Goal: Task Accomplishment & Management: Complete application form

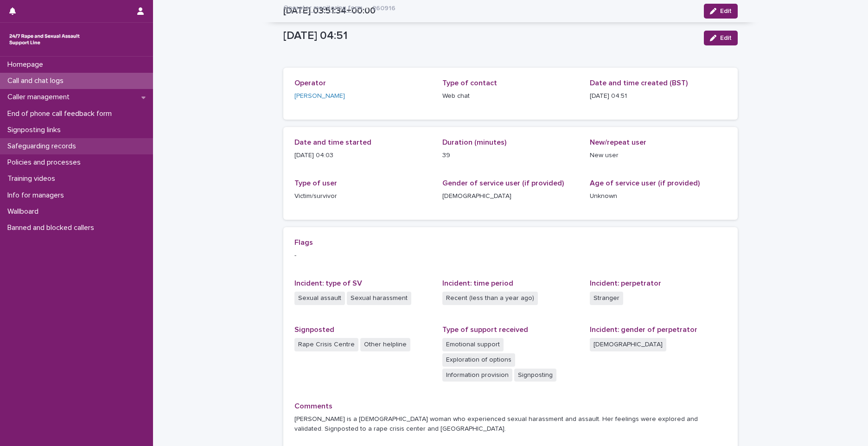
scroll to position [71, 0]
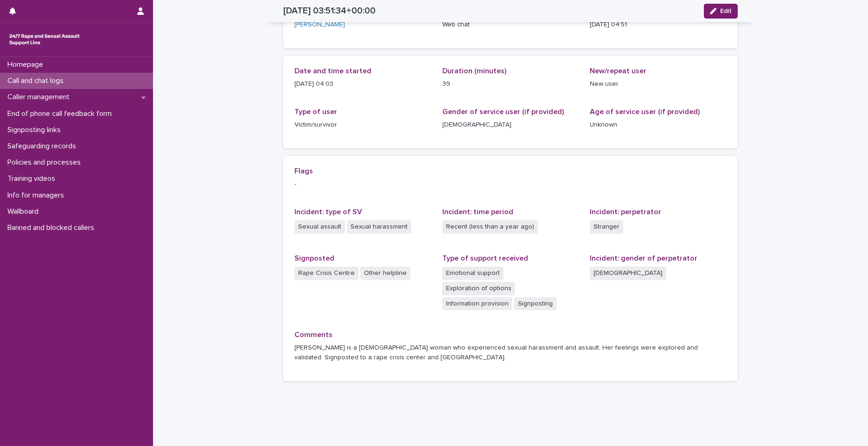
click at [69, 81] on p "Call and chat logs" at bounding box center [37, 80] width 67 height 9
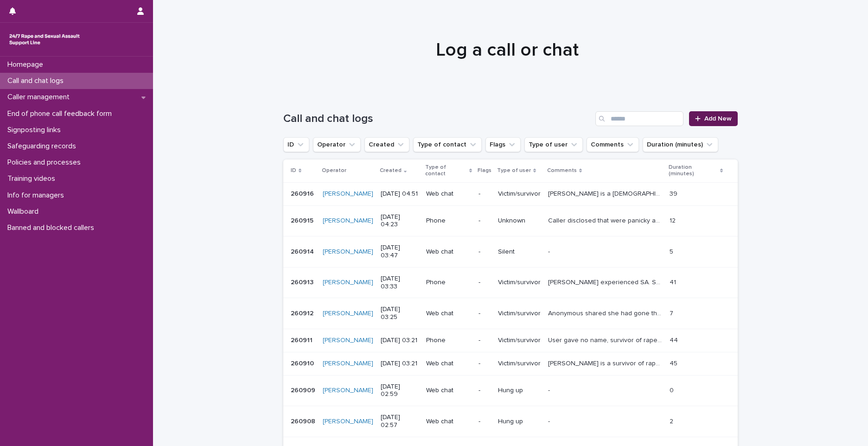
click at [709, 112] on link "Add New" at bounding box center [713, 118] width 49 height 15
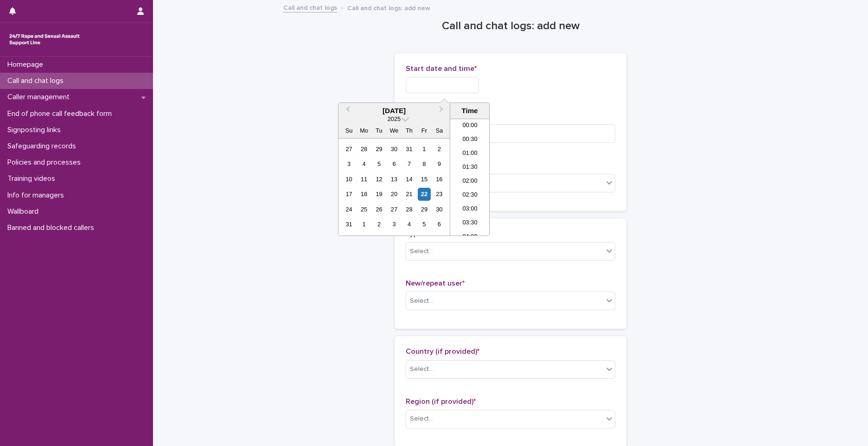
click at [424, 80] on input "text" at bounding box center [442, 85] width 73 height 16
click at [469, 147] on li "04:30" at bounding box center [469, 149] width 39 height 14
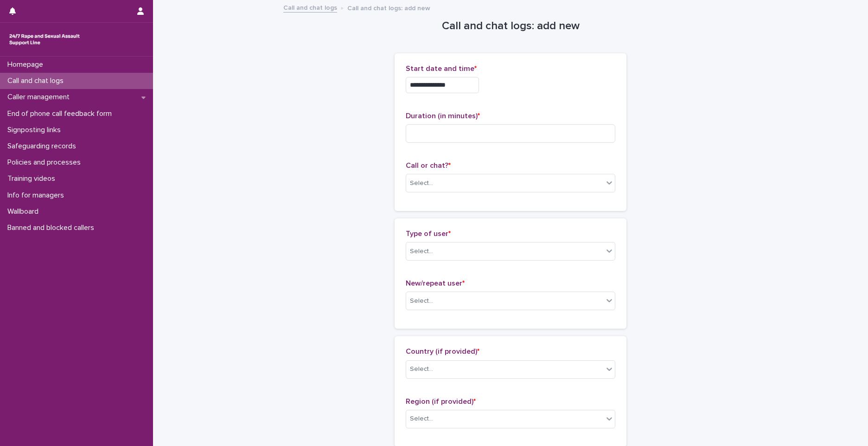
click at [468, 86] on input "**********" at bounding box center [442, 85] width 73 height 16
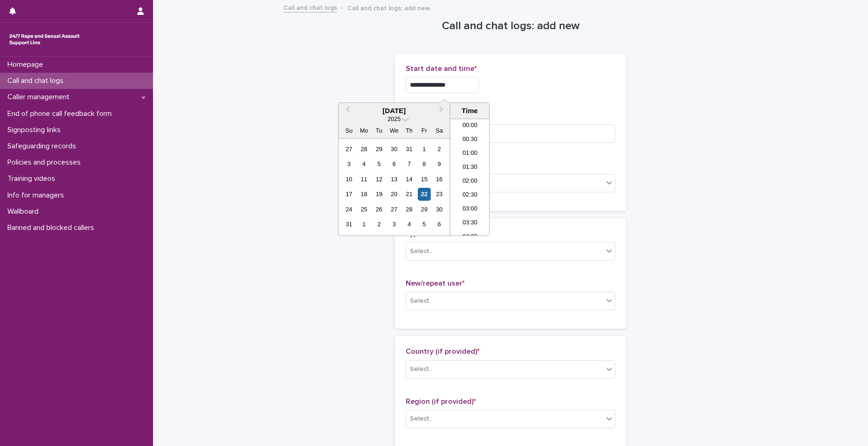
scroll to position [74, 0]
type input "**********"
click at [512, 134] on input at bounding box center [510, 133] width 209 height 19
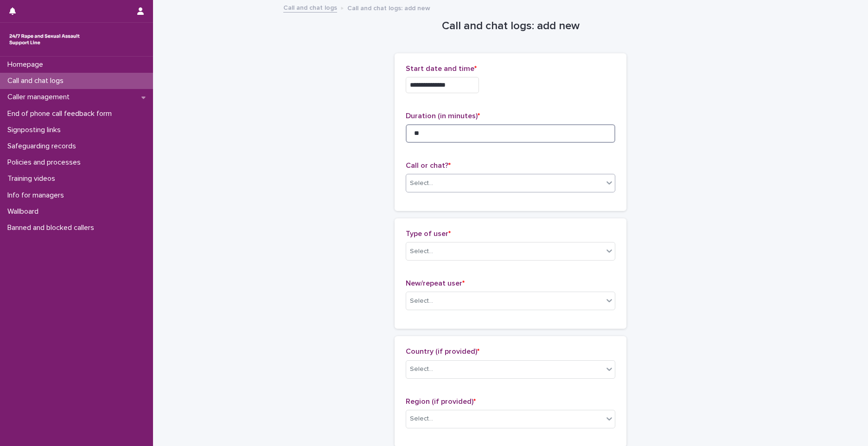
type input "**"
click at [453, 176] on div "Select..." at bounding box center [504, 183] width 197 height 15
click at [446, 223] on div "Web chat" at bounding box center [507, 217] width 209 height 16
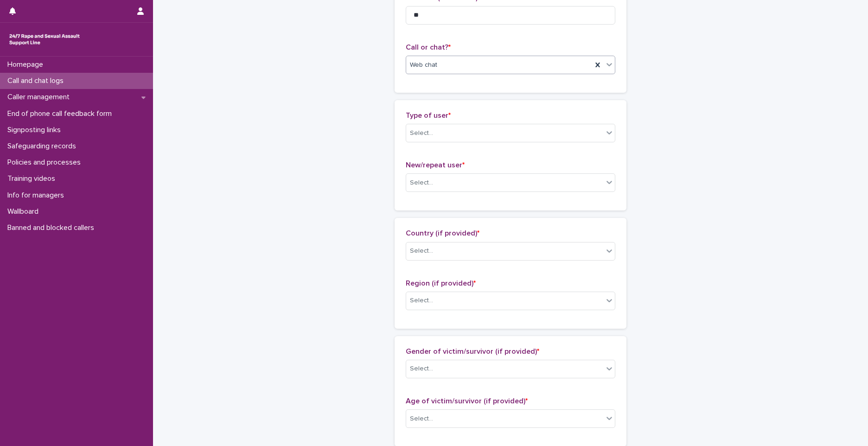
scroll to position [185, 0]
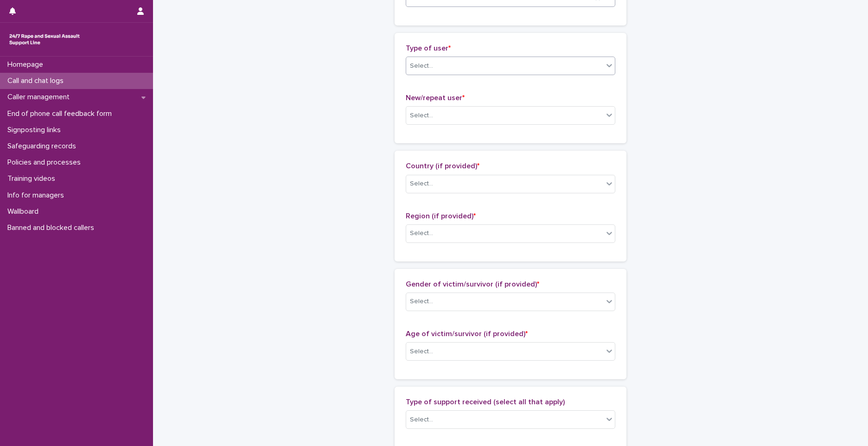
click at [428, 67] on div "Select..." at bounding box center [421, 66] width 23 height 10
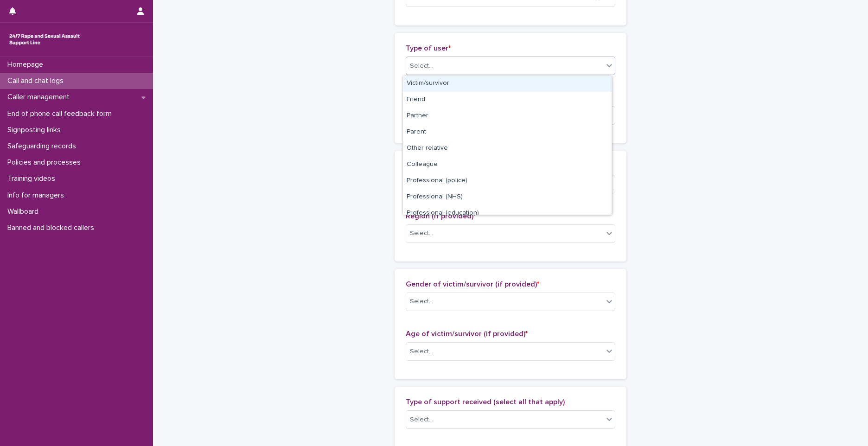
click at [431, 83] on div "Victim/survivor" at bounding box center [507, 84] width 209 height 16
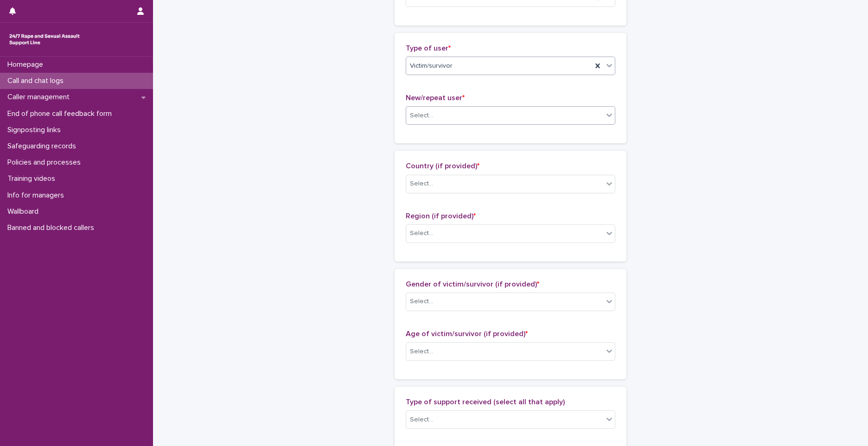
click at [436, 115] on div "Select..." at bounding box center [504, 115] width 197 height 15
click at [576, 150] on div "Loading... Saving… Type of user * Victim/survivor New/repeat user * Select..." at bounding box center [510, 92] width 232 height 118
click at [445, 116] on div "Select..." at bounding box center [504, 115] width 197 height 15
click at [439, 146] on div "New user" at bounding box center [507, 149] width 209 height 16
click at [446, 194] on div "Country (if provided) * Select..." at bounding box center [510, 181] width 209 height 38
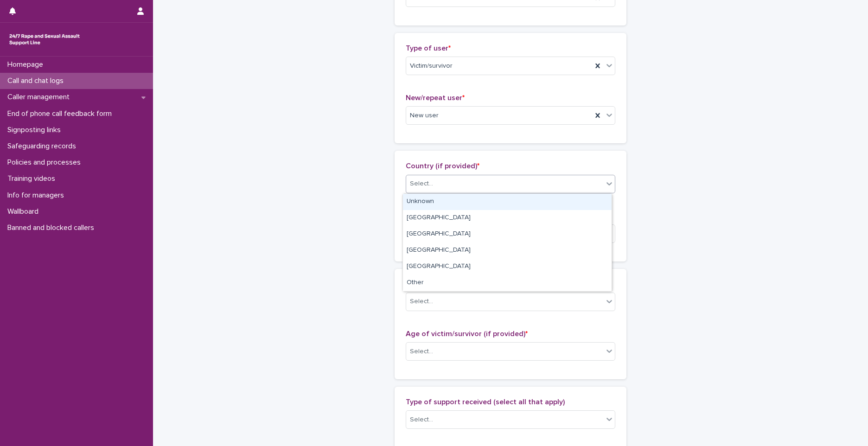
click at [444, 186] on div "Select..." at bounding box center [504, 183] width 197 height 15
click at [440, 201] on div "Unknown" at bounding box center [507, 202] width 209 height 16
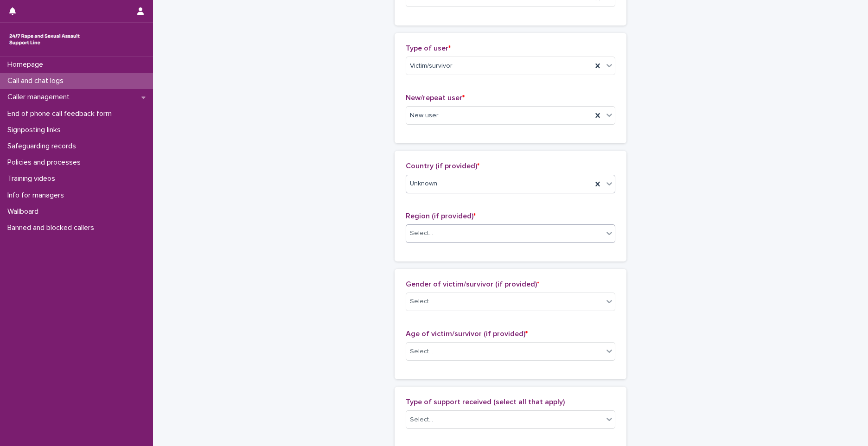
click at [431, 239] on div "Select..." at bounding box center [504, 233] width 197 height 15
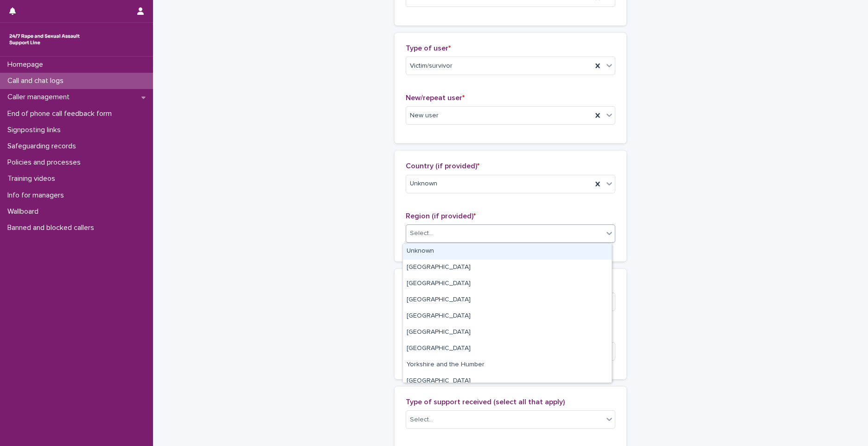
click at [430, 251] on div "Unknown" at bounding box center [507, 251] width 209 height 16
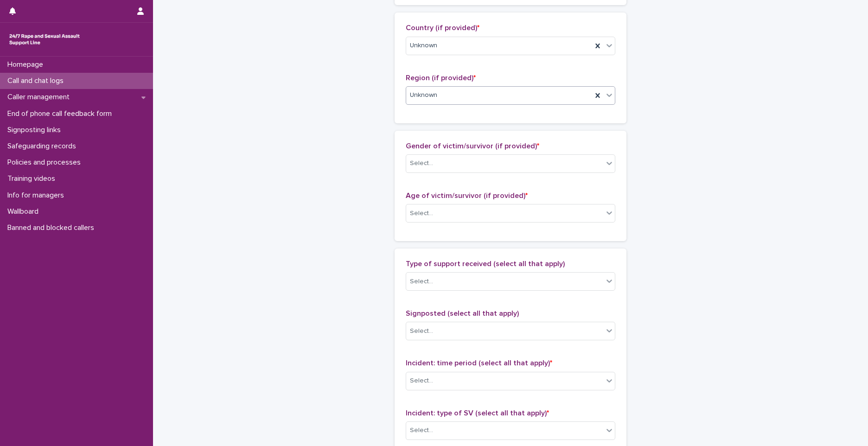
scroll to position [324, 0]
click at [434, 171] on div "Select..." at bounding box center [510, 162] width 209 height 19
click at [434, 177] on div "[DEMOGRAPHIC_DATA]" at bounding box center [507, 180] width 209 height 16
click at [573, 150] on div "Gender of victim/survivor (if provided) * [DEMOGRAPHIC_DATA]" at bounding box center [510, 160] width 209 height 38
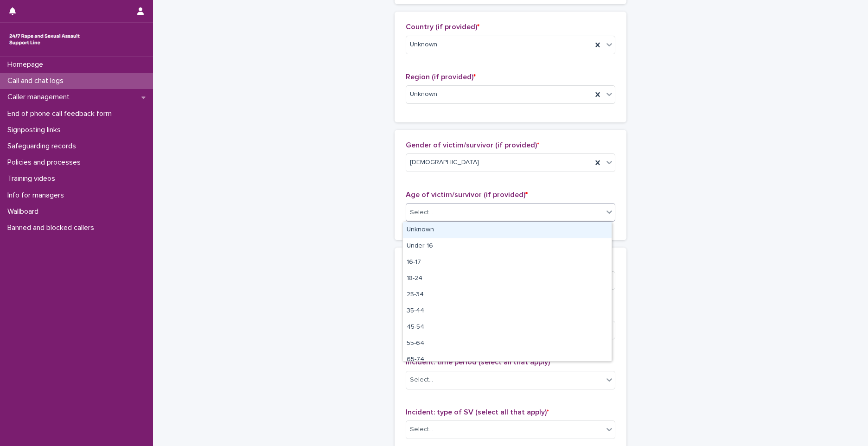
click at [425, 214] on div "Select..." at bounding box center [421, 213] width 23 height 10
click at [427, 228] on div "Unknown" at bounding box center [507, 230] width 209 height 16
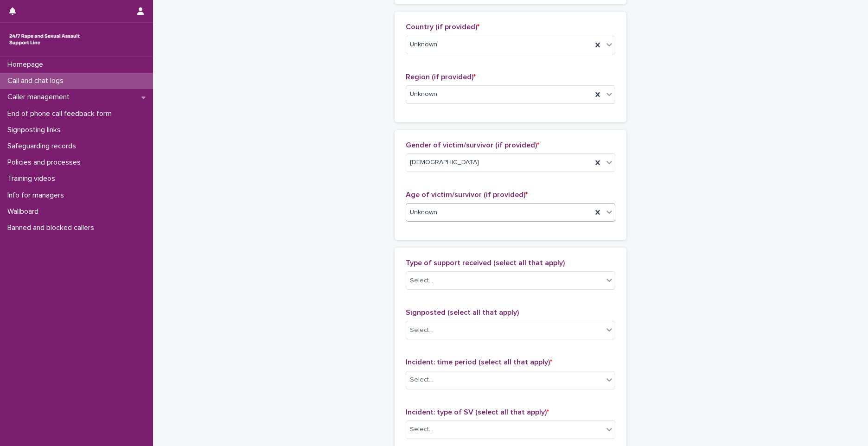
scroll to position [463, 0]
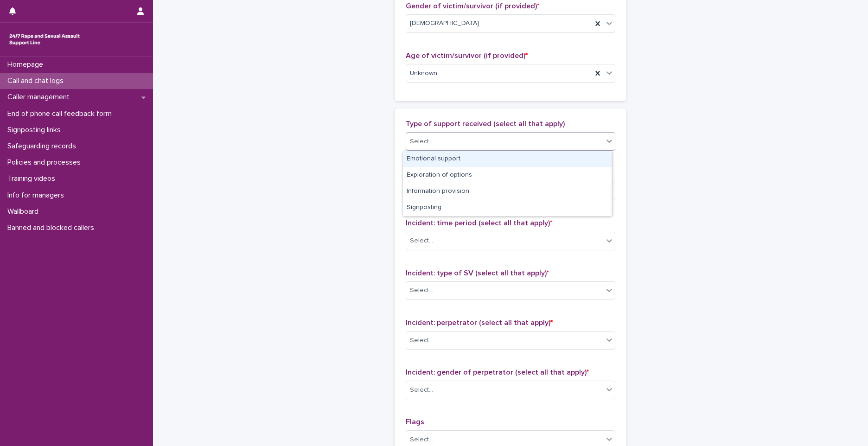
click at [442, 158] on div "Emotional support" at bounding box center [507, 159] width 209 height 16
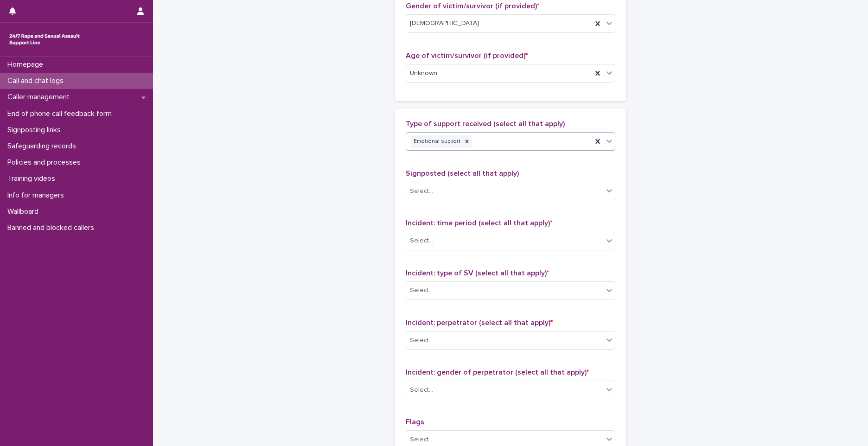
click at [498, 146] on div "Emotional support" at bounding box center [499, 141] width 186 height 16
click at [472, 162] on div "Exploration of options" at bounding box center [507, 159] width 209 height 16
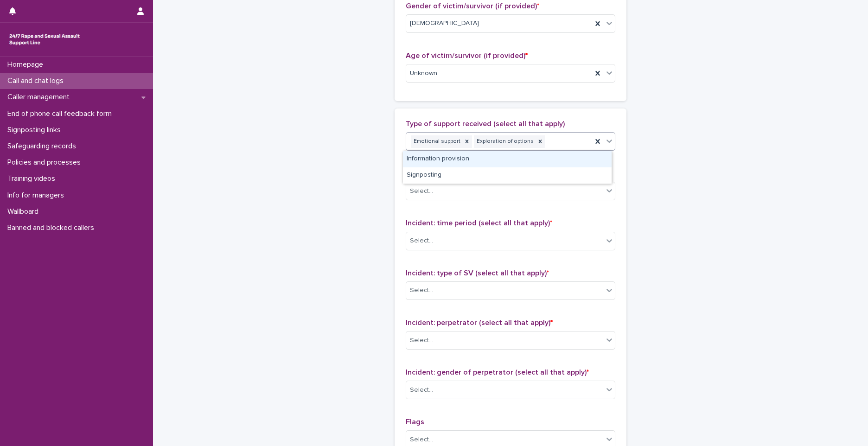
click at [545, 144] on div "Emotional support Exploration of options" at bounding box center [499, 141] width 186 height 16
click at [514, 164] on div "Information provision" at bounding box center [507, 159] width 209 height 16
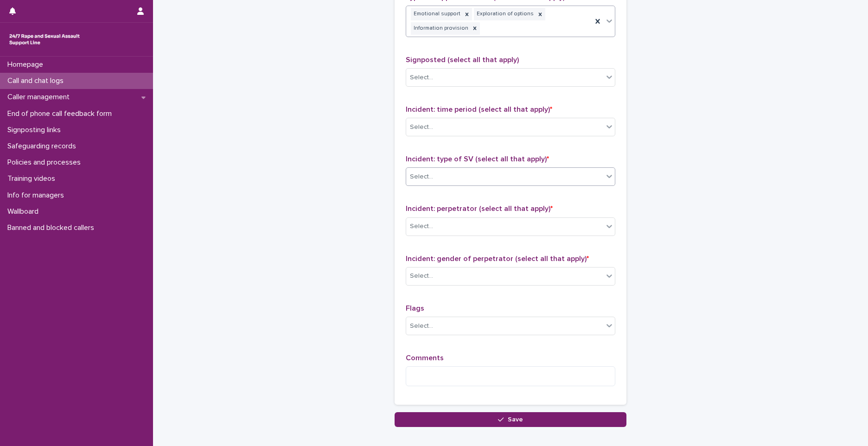
scroll to position [609, 0]
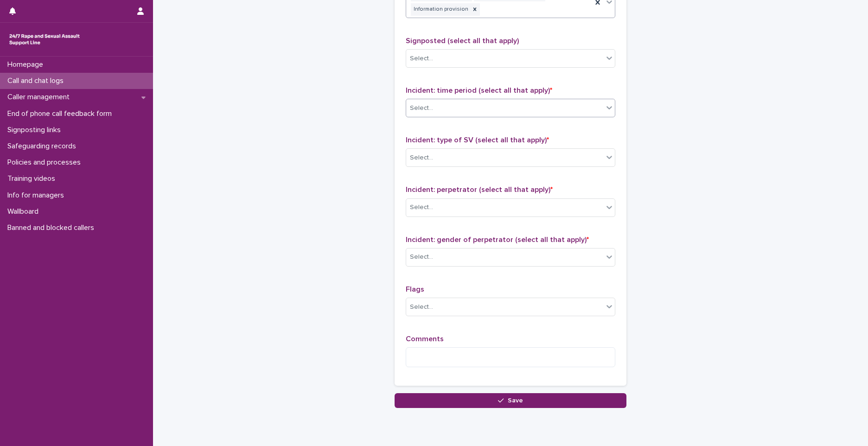
click at [435, 101] on div "Select..." at bounding box center [504, 108] width 197 height 15
click at [555, 231] on div "Type of support received (select all that apply) Emotional support Exploration …" at bounding box center [510, 174] width 209 height 400
click at [429, 108] on div "Select..." at bounding box center [504, 108] width 197 height 15
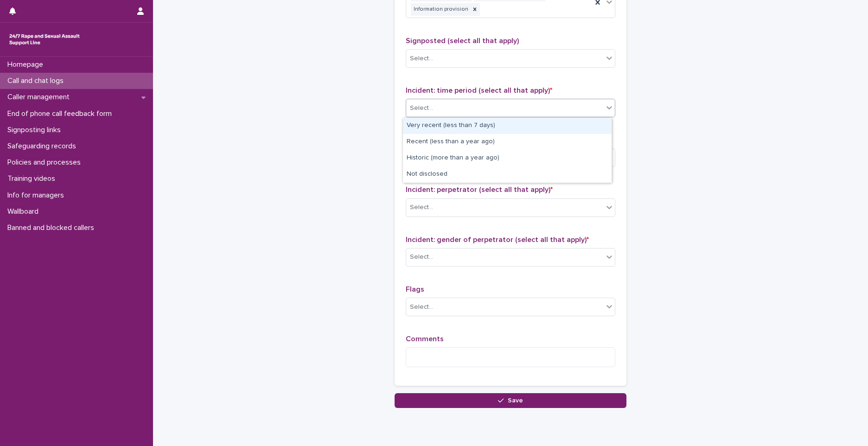
click at [428, 126] on div "Very recent (less than 7 days)" at bounding box center [507, 126] width 209 height 16
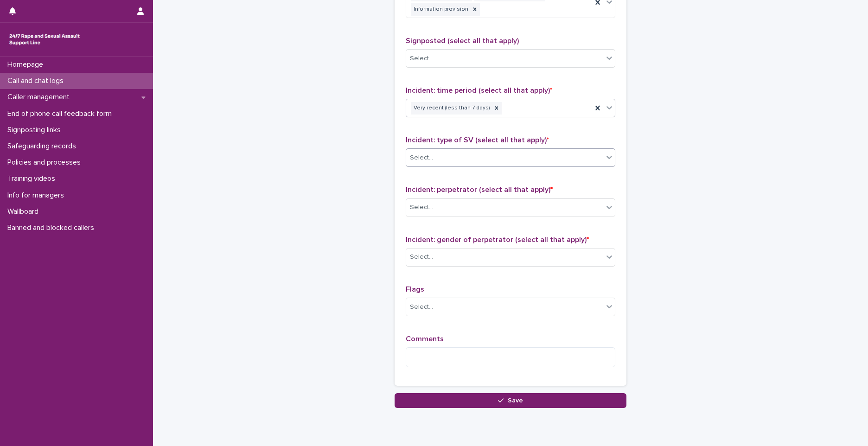
click at [458, 160] on div "Select..." at bounding box center [504, 157] width 197 height 15
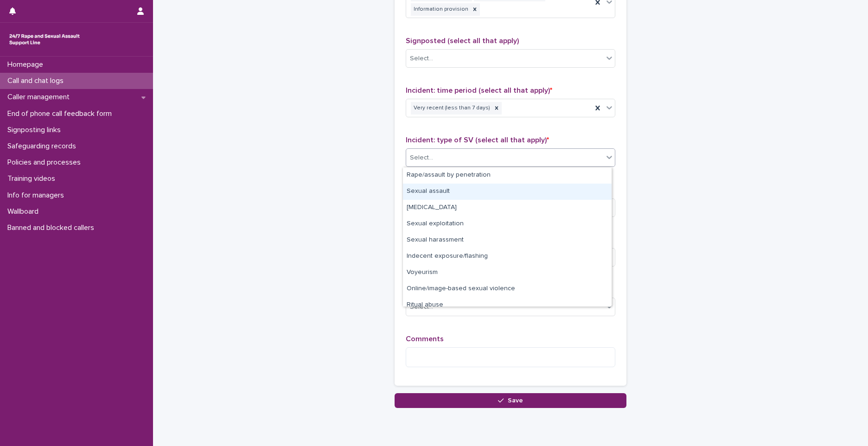
click at [449, 191] on div "Sexual assault" at bounding box center [507, 192] width 209 height 16
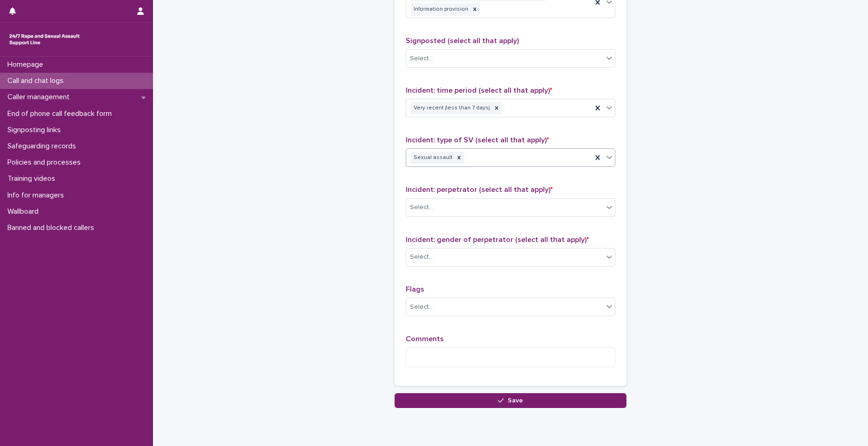
click at [483, 163] on div "Sexual assault" at bounding box center [499, 158] width 186 height 16
click at [559, 266] on body "**********" at bounding box center [434, 223] width 868 height 446
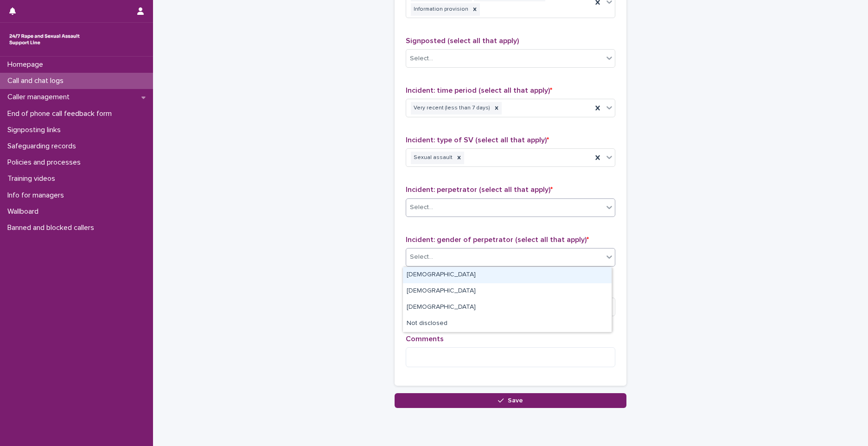
click at [455, 211] on div "Select..." at bounding box center [504, 207] width 197 height 15
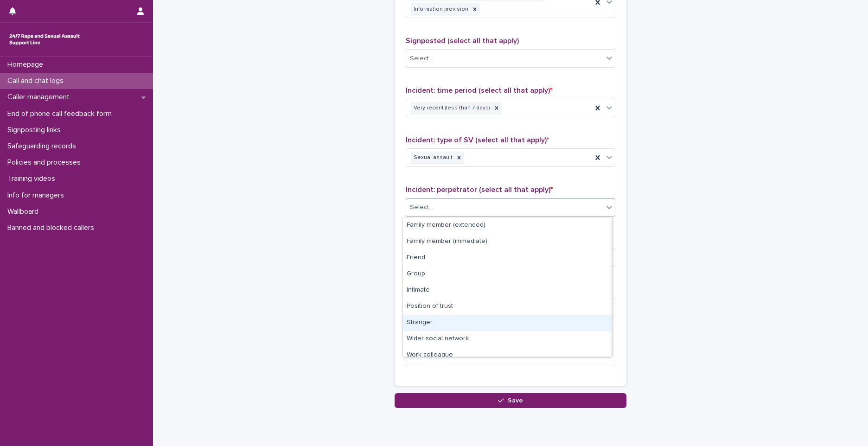
scroll to position [39, 0]
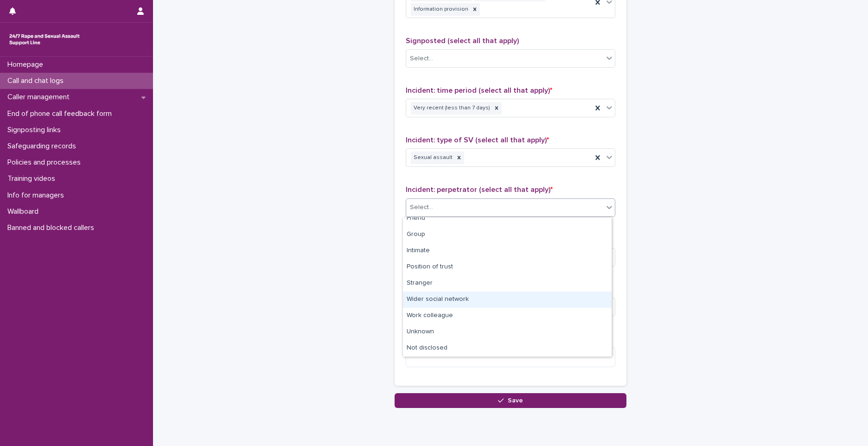
click at [464, 300] on div "Wider social network" at bounding box center [507, 300] width 209 height 16
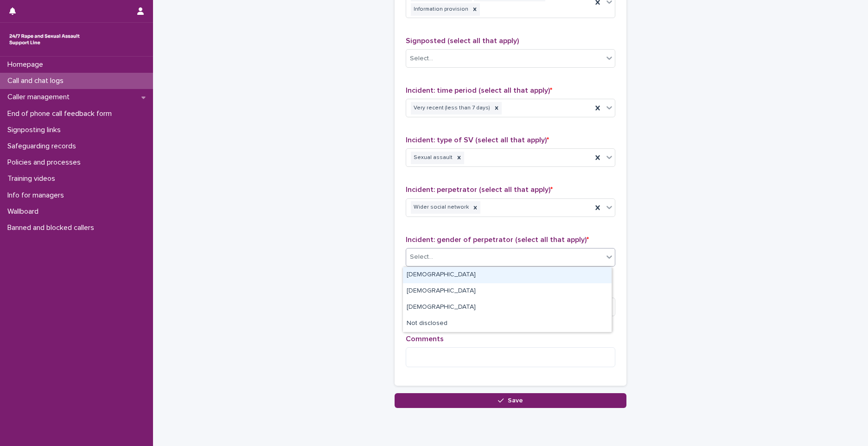
click at [446, 257] on div "Select..." at bounding box center [504, 256] width 197 height 15
click at [441, 277] on div "[DEMOGRAPHIC_DATA]" at bounding box center [507, 275] width 209 height 16
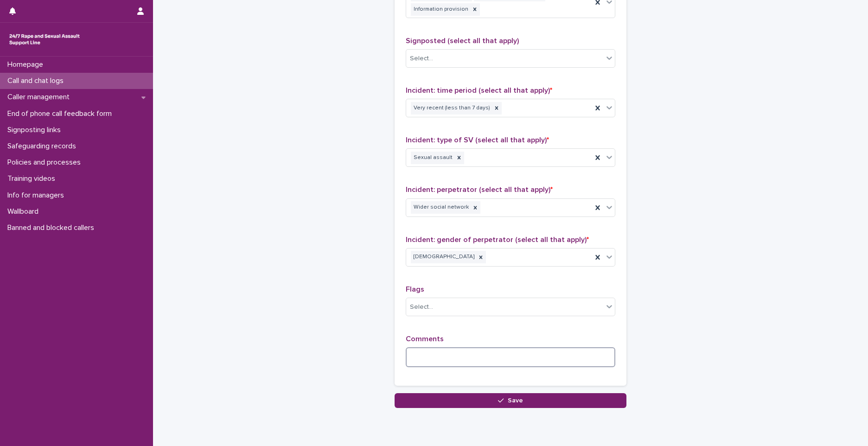
click at [435, 352] on textarea at bounding box center [510, 357] width 209 height 20
drag, startPoint x: 498, startPoint y: 356, endPoint x: 481, endPoint y: 363, distance: 18.7
click at [481, 363] on textarea "**********" at bounding box center [510, 357] width 209 height 20
click at [454, 156] on div at bounding box center [459, 158] width 10 height 13
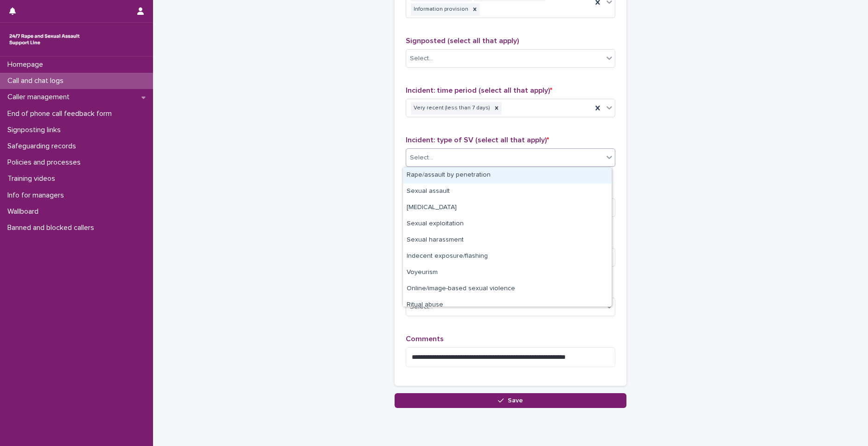
click at [476, 162] on div "Select..." at bounding box center [504, 157] width 197 height 15
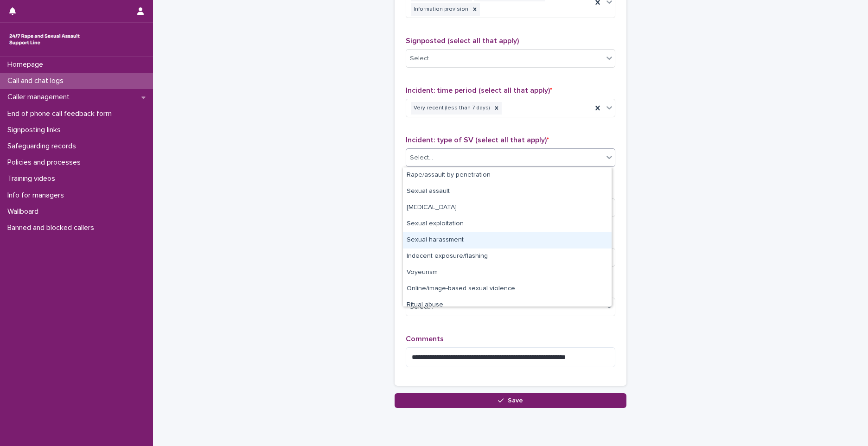
click at [445, 244] on div "Sexual harassment" at bounding box center [507, 240] width 209 height 16
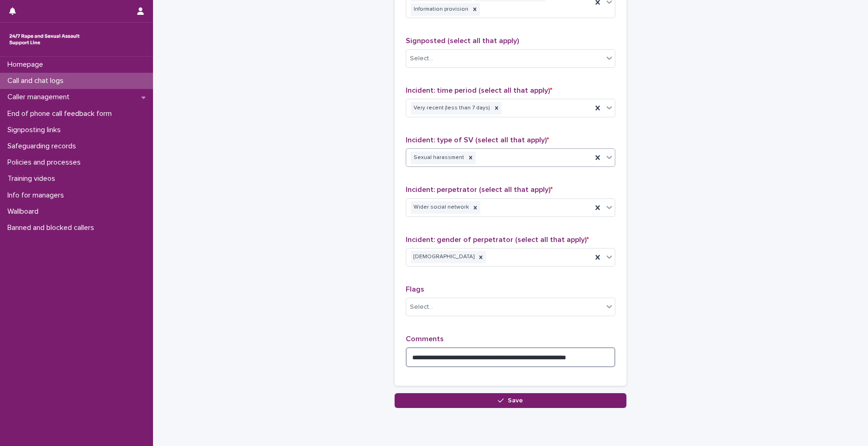
click at [499, 358] on textarea "**********" at bounding box center [510, 357] width 209 height 20
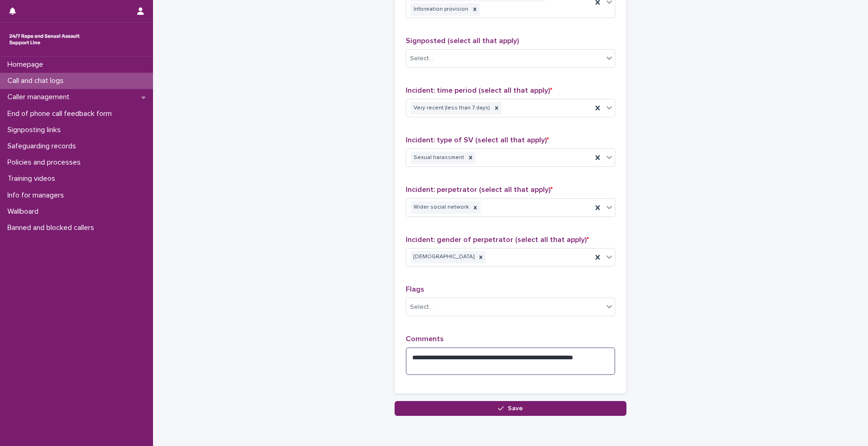
click at [458, 366] on textarea "**********" at bounding box center [510, 361] width 209 height 28
drag, startPoint x: 453, startPoint y: 368, endPoint x: 462, endPoint y: 377, distance: 13.4
click at [462, 377] on div "**********" at bounding box center [510, 359] width 209 height 48
drag, startPoint x: 419, startPoint y: 356, endPoint x: 406, endPoint y: 359, distance: 12.9
click at [406, 359] on textarea "**********" at bounding box center [510, 361] width 209 height 28
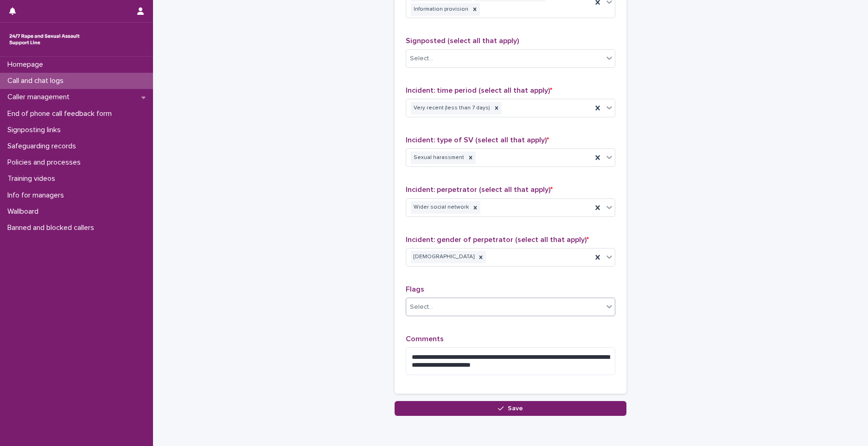
drag, startPoint x: 592, startPoint y: 301, endPoint x: 576, endPoint y: 313, distance: 20.9
click at [592, 301] on div "Select..." at bounding box center [504, 306] width 197 height 15
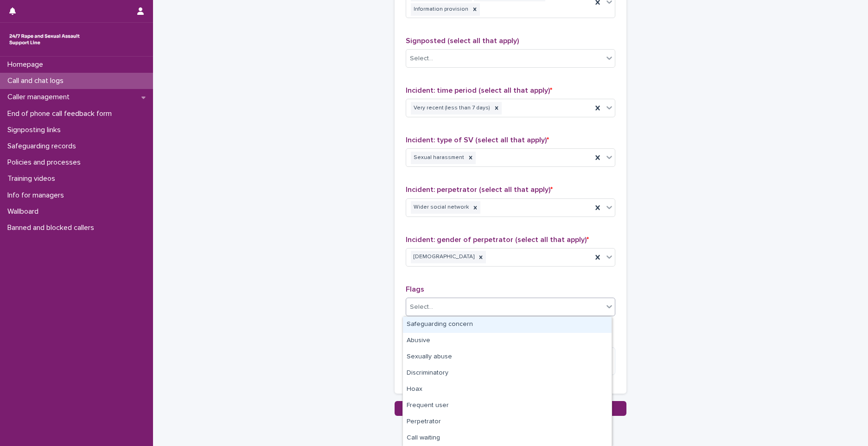
click at [489, 279] on div "**********" at bounding box center [510, 178] width 209 height 408
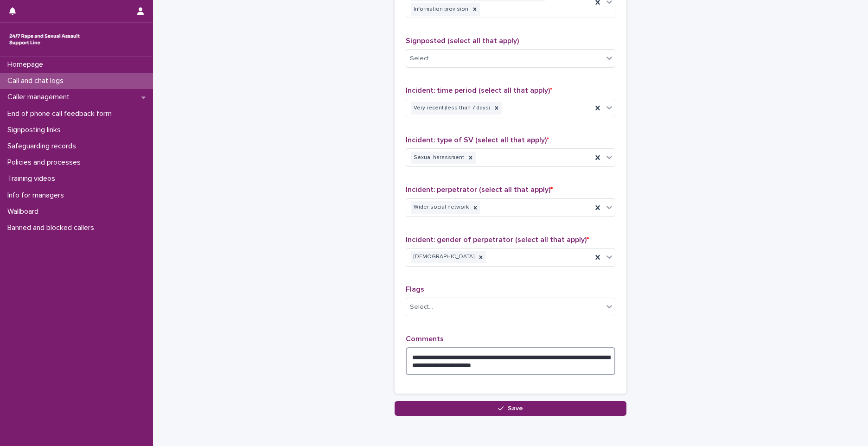
click at [421, 358] on textarea "**********" at bounding box center [510, 361] width 209 height 28
type textarea "**********"
click at [566, 409] on button "Save" at bounding box center [510, 408] width 232 height 15
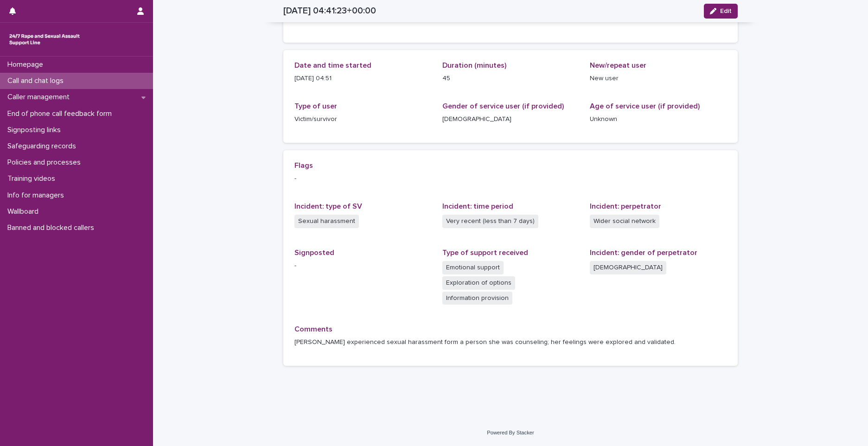
scroll to position [62, 0]
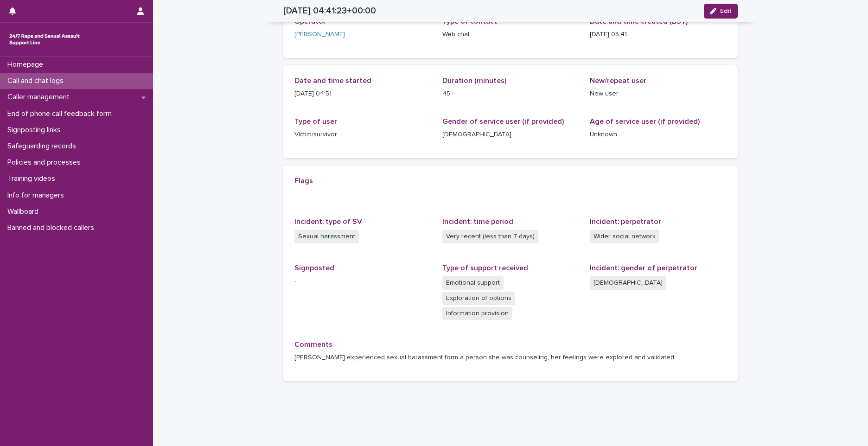
click at [129, 79] on div "Call and chat logs" at bounding box center [76, 81] width 153 height 16
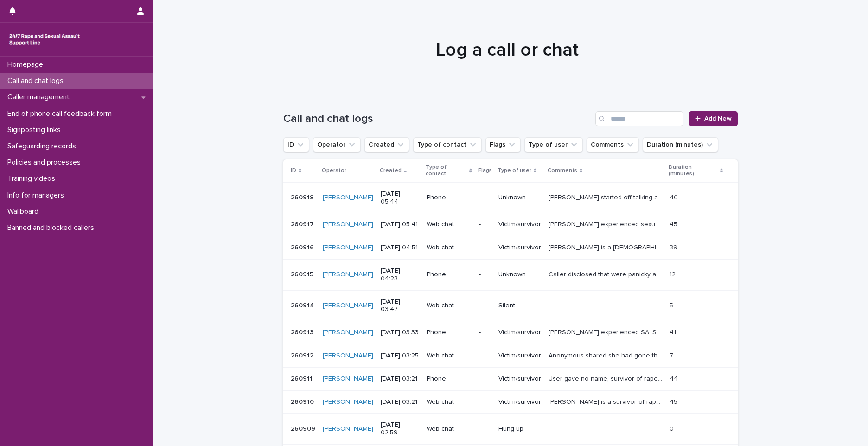
click at [643, 32] on div at bounding box center [507, 46] width 708 height 93
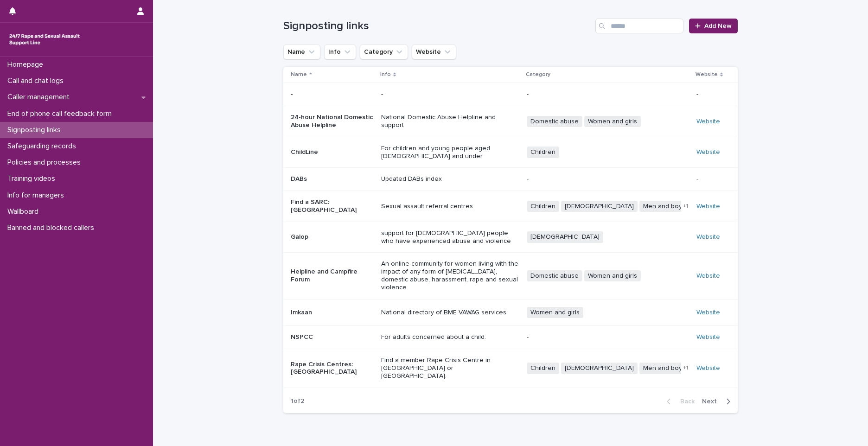
click at [342, 361] on p "Rape Crisis Centres: England & Wales" at bounding box center [332, 369] width 83 height 16
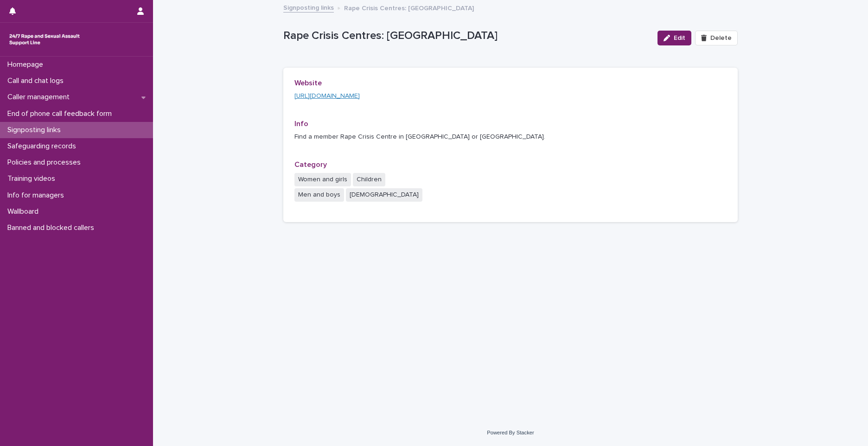
click at [346, 95] on link "https://rapecrisis.org.uk/get-help/find-a-rape-crisis-centre/" at bounding box center [326, 96] width 65 height 6
